Goal: Task Accomplishment & Management: Use online tool/utility

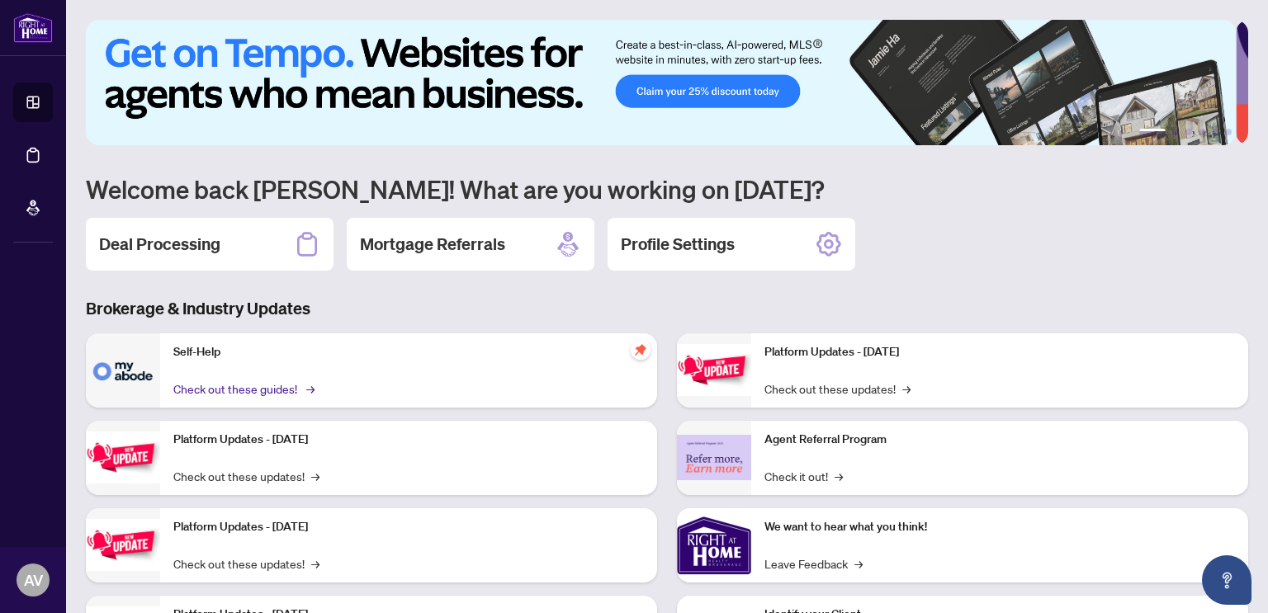
click at [226, 385] on link "Check out these guides! →" at bounding box center [242, 389] width 139 height 18
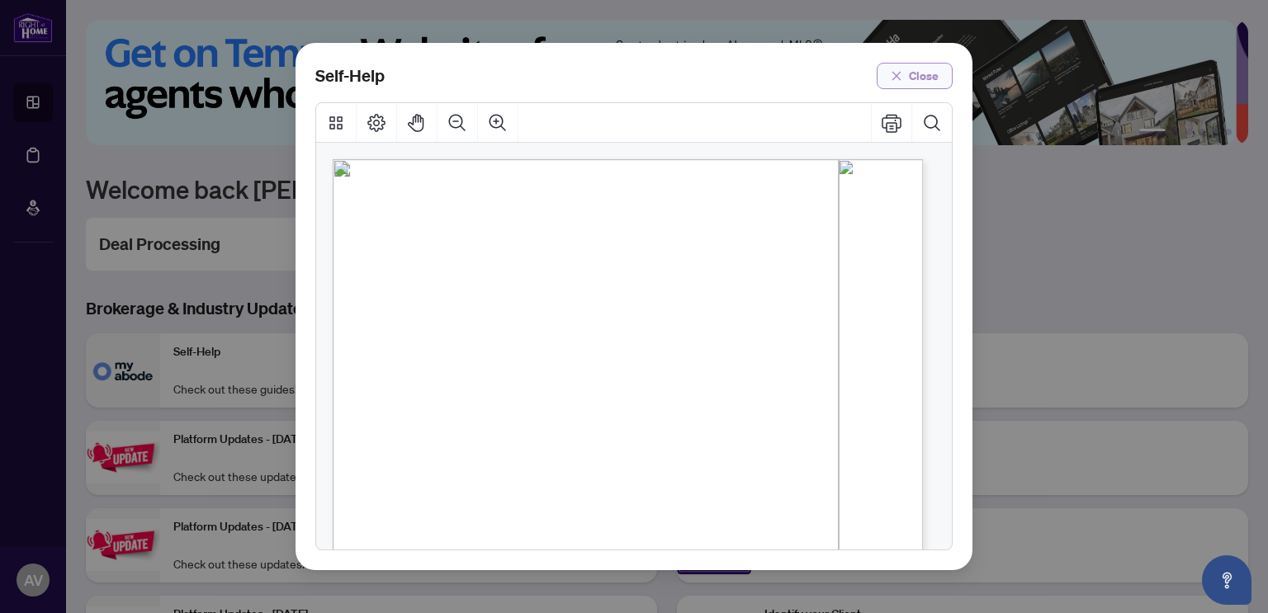
click at [920, 78] on span "Close" at bounding box center [924, 76] width 30 height 26
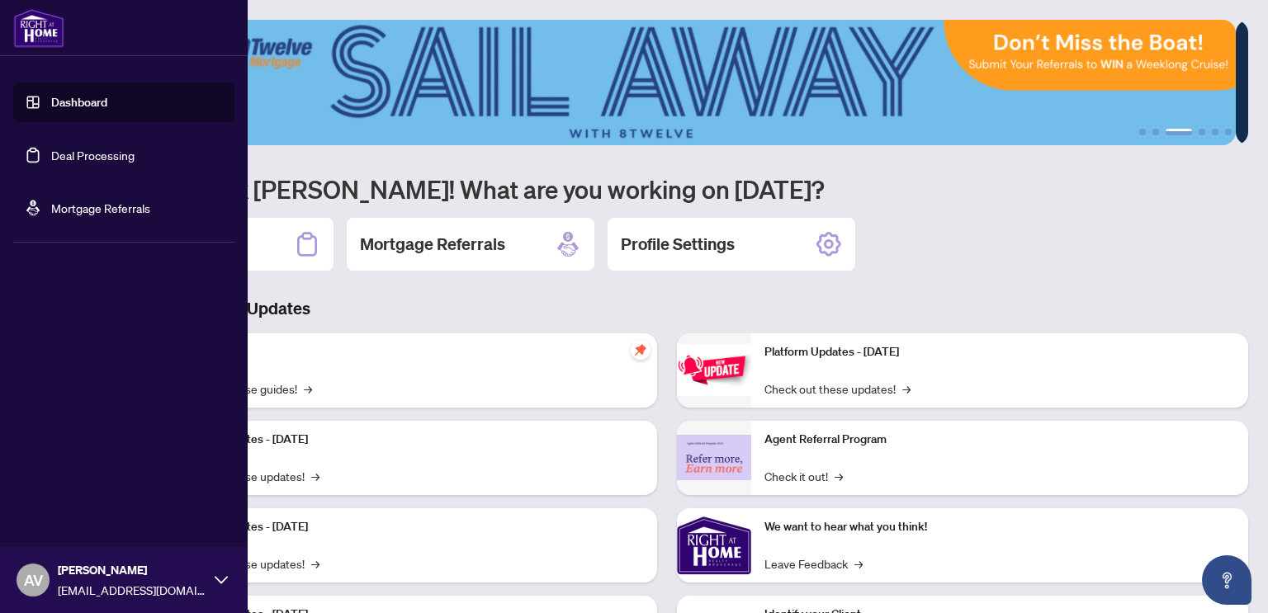
click at [35, 35] on img at bounding box center [38, 28] width 51 height 40
click at [35, 37] on img at bounding box center [38, 28] width 51 height 40
click at [63, 105] on link "Dashboard" at bounding box center [79, 102] width 56 height 15
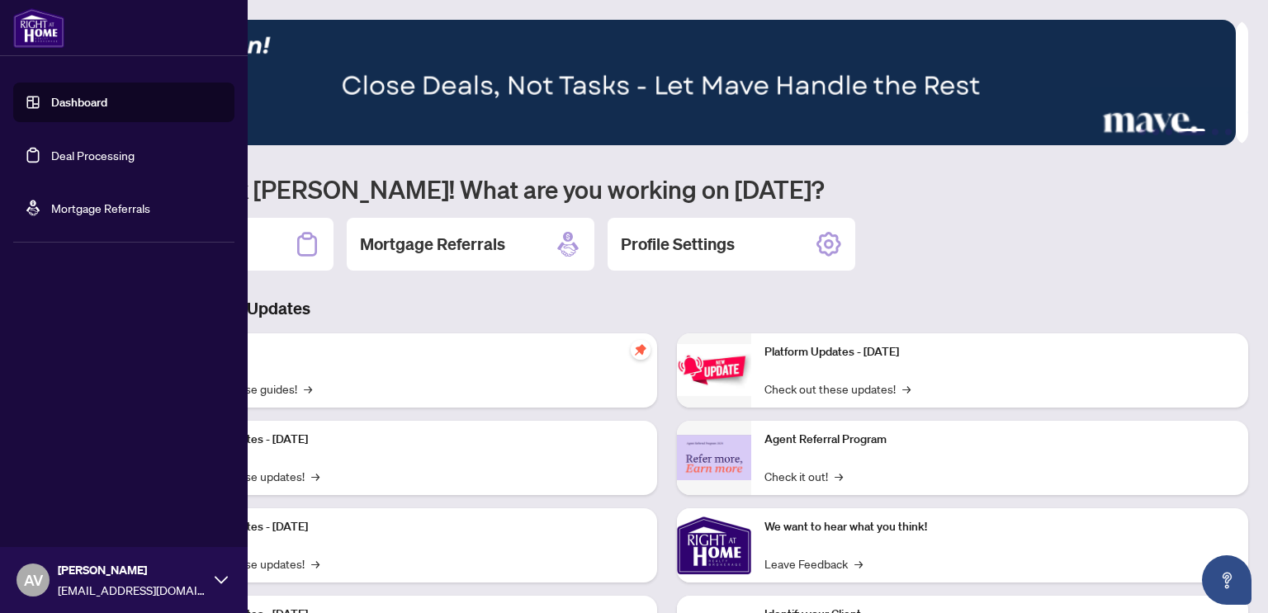
click at [223, 575] on icon at bounding box center [221, 580] width 13 height 13
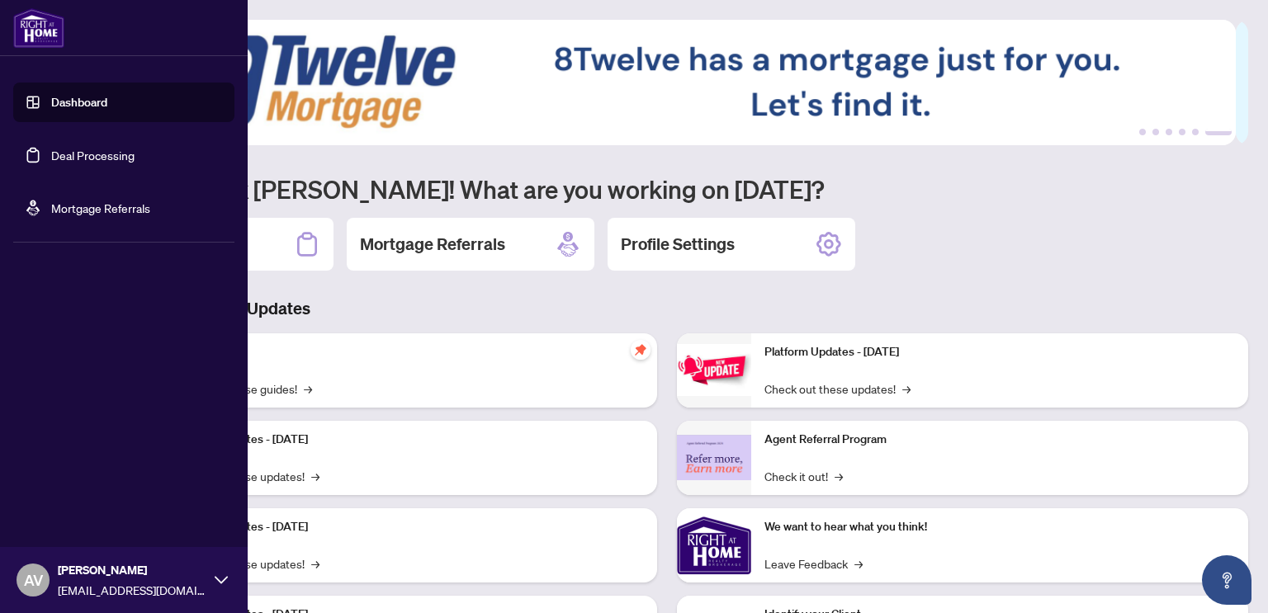
click at [218, 583] on icon at bounding box center [221, 580] width 13 height 13
click at [59, 489] on span "Logout" at bounding box center [66, 482] width 37 height 26
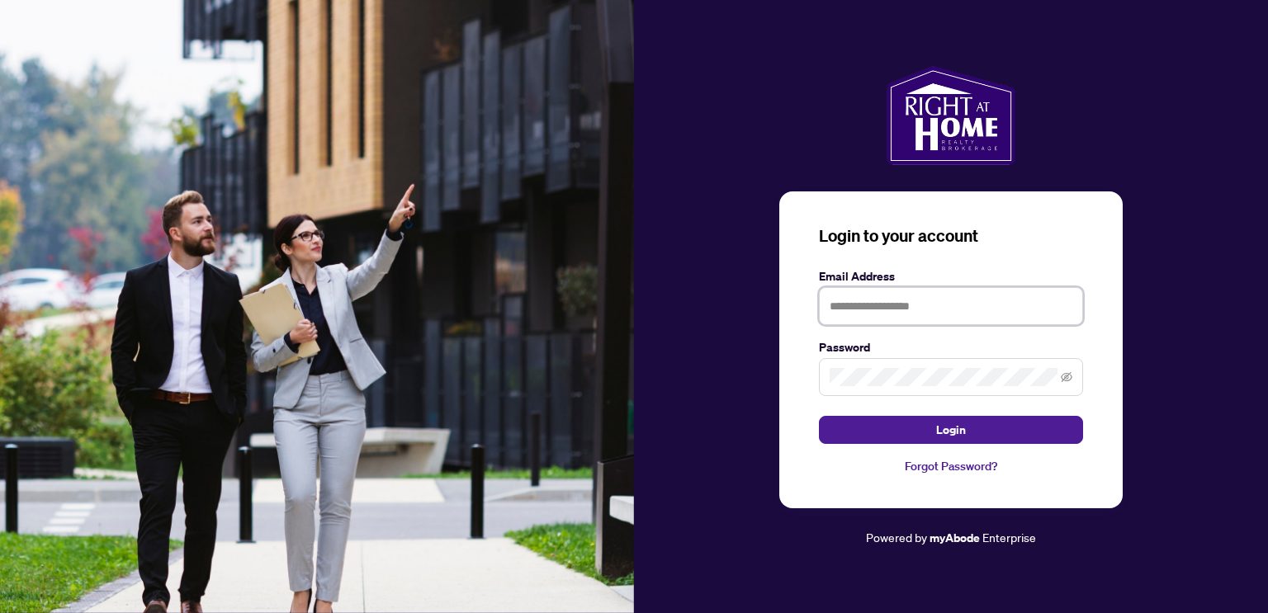
type input "**********"
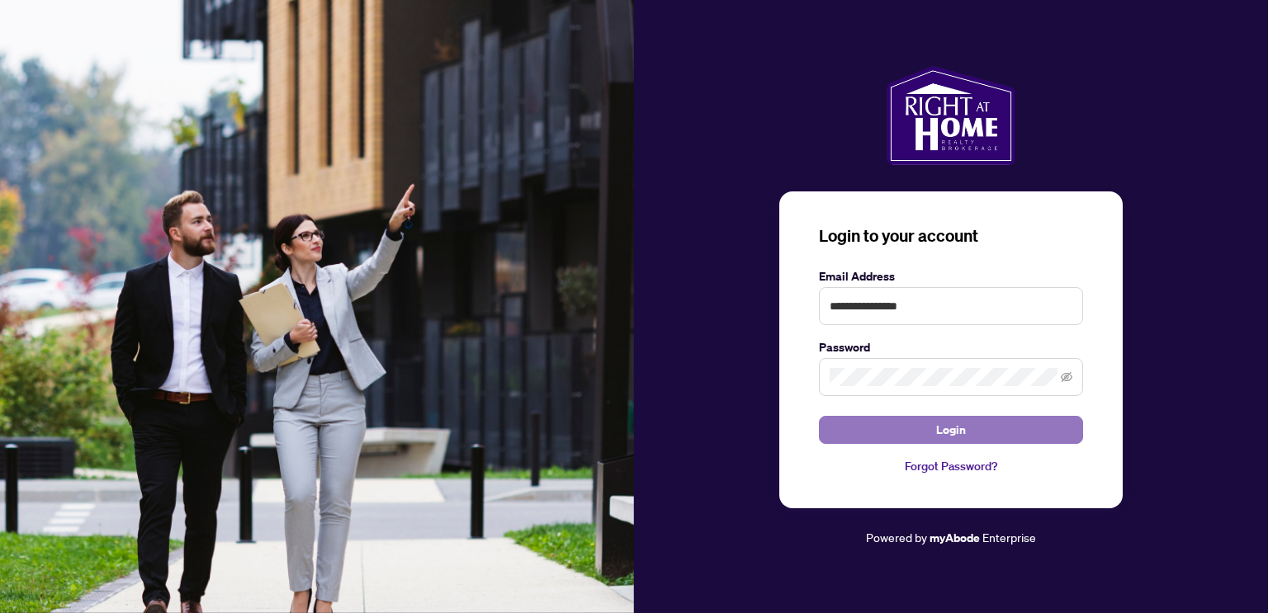
click at [950, 432] on span "Login" at bounding box center [951, 430] width 30 height 26
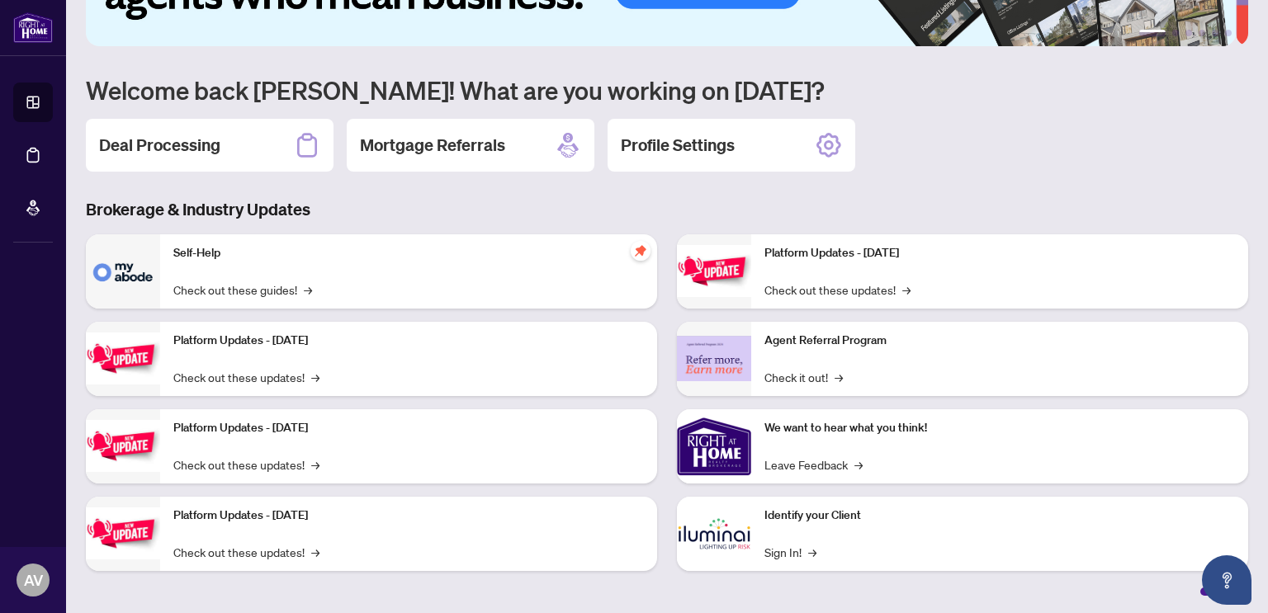
scroll to position [99, 0]
click at [787, 551] on link "Sign In! →" at bounding box center [790, 552] width 52 height 18
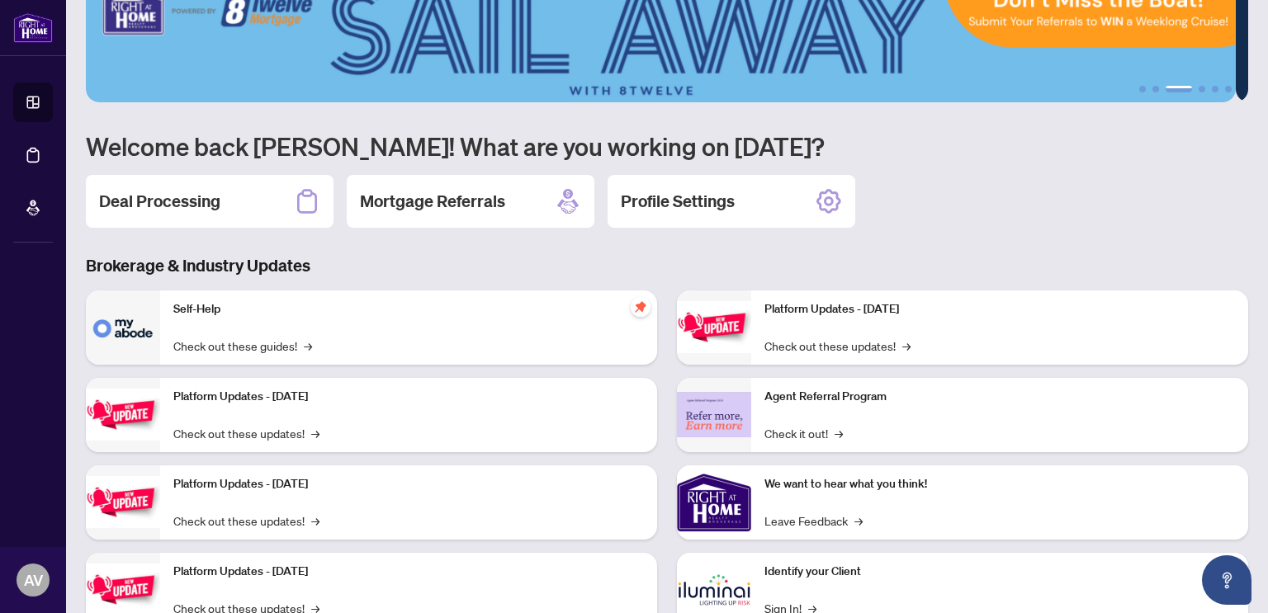
scroll to position [0, 0]
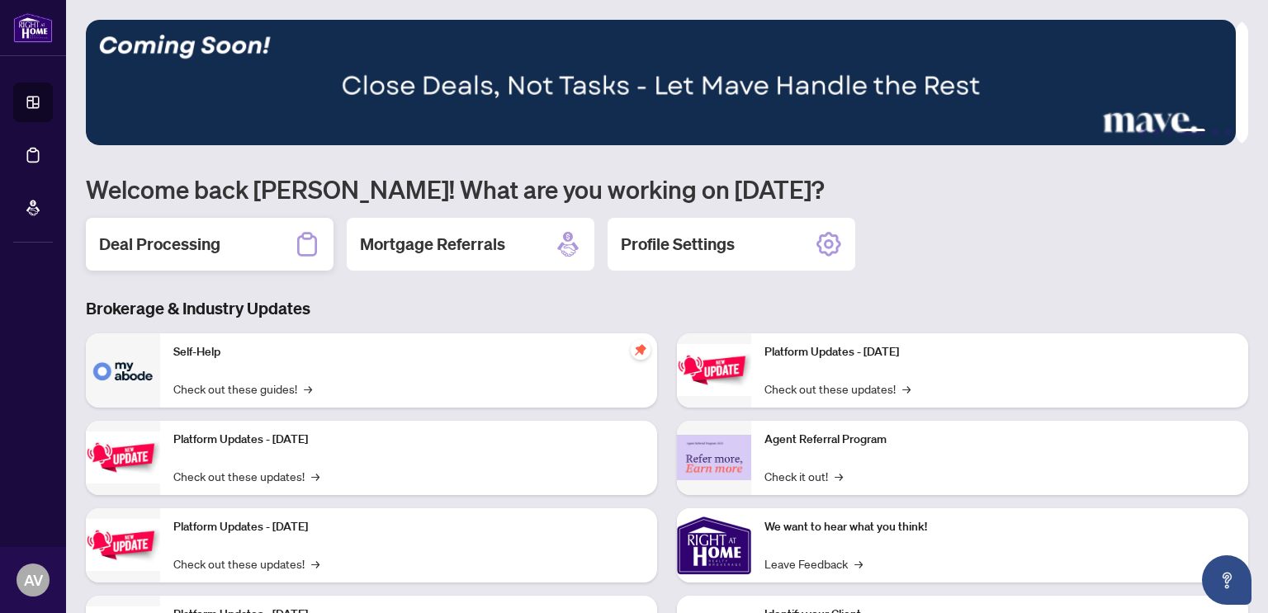
click at [120, 250] on h2 "Deal Processing" at bounding box center [159, 244] width 121 height 23
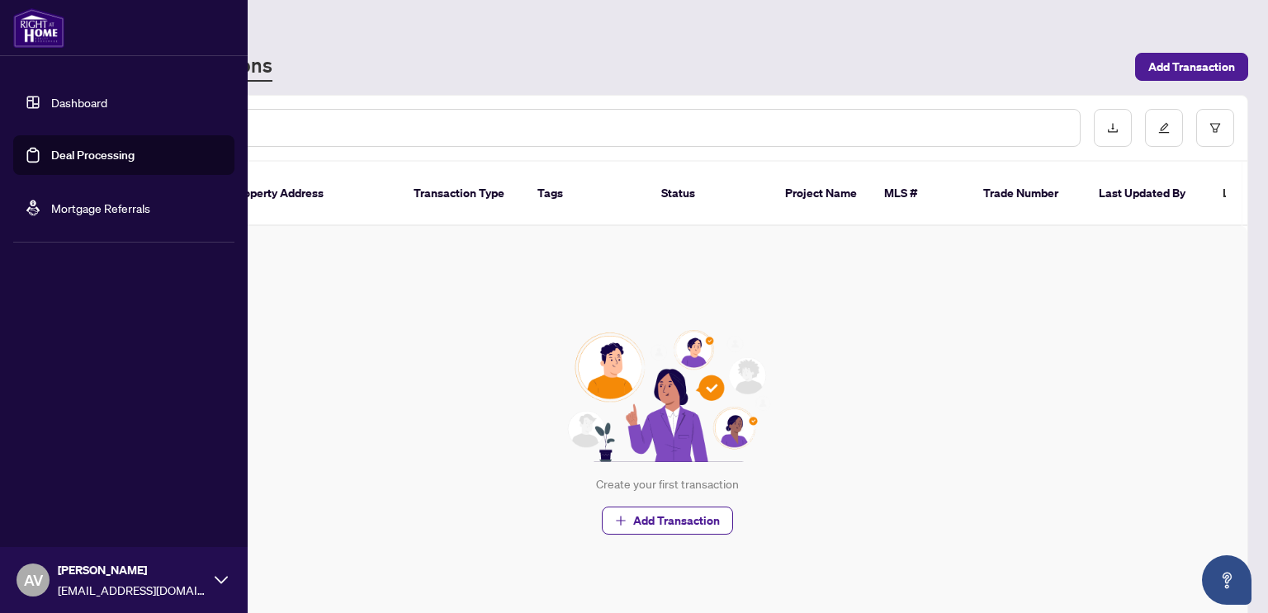
click at [69, 210] on link "Mortgage Referrals" at bounding box center [100, 208] width 99 height 15
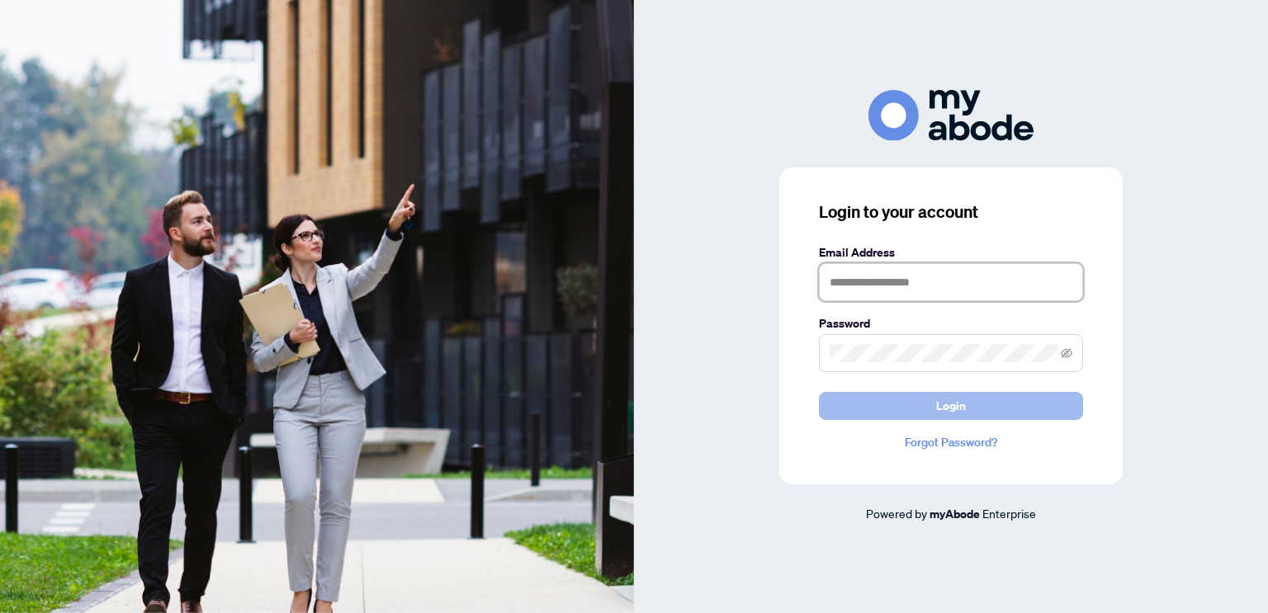
type input "**********"
click at [952, 410] on span "Login" at bounding box center [951, 406] width 30 height 26
